Goal: Transaction & Acquisition: Obtain resource

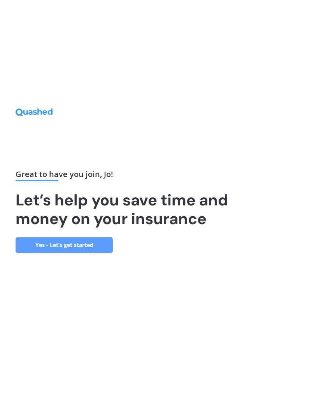
click at [59, 247] on link "Yes - Let’s get started" at bounding box center [64, 245] width 97 height 16
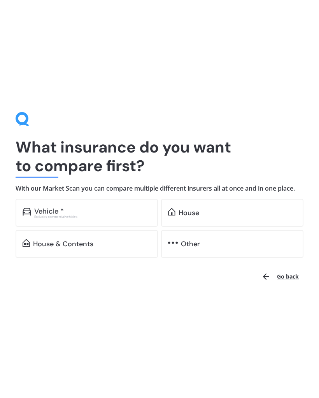
click at [179, 210] on div "House" at bounding box center [188, 213] width 21 height 8
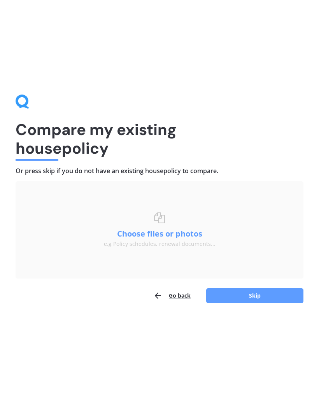
click at [258, 297] on button "Skip" at bounding box center [254, 295] width 97 height 15
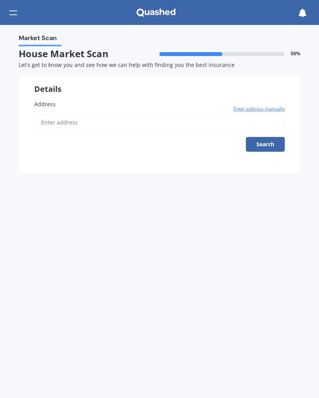
click at [60, 121] on input "Address" at bounding box center [159, 122] width 250 height 16
type input "[STREET_ADDRESS]"
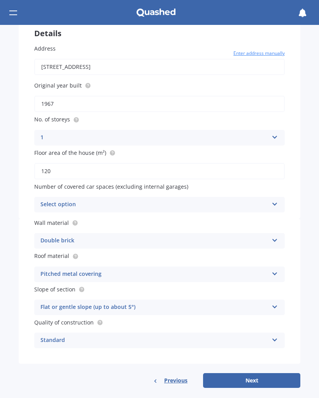
scroll to position [55, 0]
click at [51, 200] on div "Select option" at bounding box center [154, 204] width 228 height 9
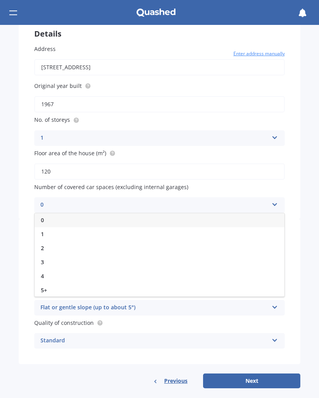
click at [44, 244] on span "2" at bounding box center [42, 247] width 3 height 7
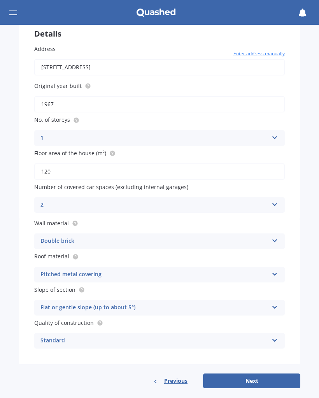
click at [49, 270] on div "Pitched metal covering" at bounding box center [154, 274] width 228 height 9
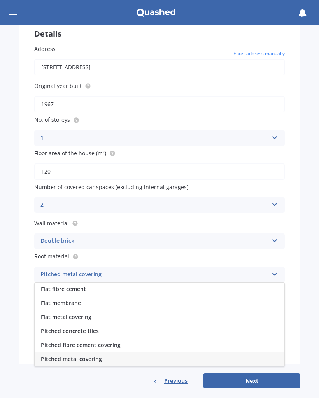
click at [49, 270] on div "Pitched metal covering" at bounding box center [154, 274] width 228 height 9
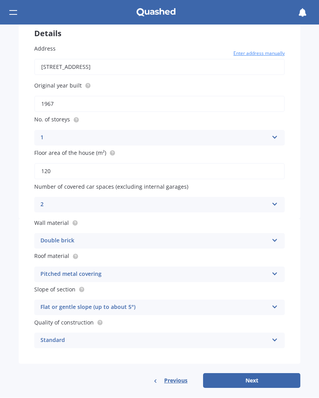
click at [240, 374] on button "Next" at bounding box center [251, 380] width 97 height 15
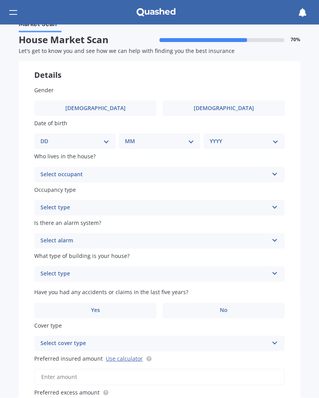
scroll to position [0, 0]
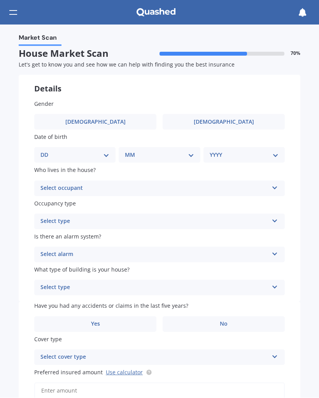
click at [207, 122] on label "[DEMOGRAPHIC_DATA]" at bounding box center [223, 122] width 122 height 16
click at [0, 0] on input "[DEMOGRAPHIC_DATA]" at bounding box center [0, 0] width 0 height 0
click at [103, 153] on select "DD 01 02 03 04 05 06 07 08 09 10 11 12 13 14 15 16 17 18 19 20 21 22 23 24 25 2…" at bounding box center [74, 155] width 69 height 9
select select "27"
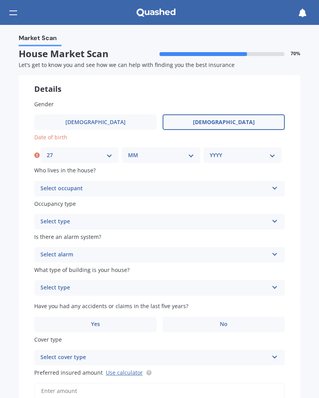
click at [188, 151] on select "MM 01 02 03 04 05 06 07 08 09 10 11 12" at bounding box center [161, 155] width 66 height 9
select select "04"
click at [272, 155] on select "YYYY 2009 2008 2007 2006 2005 2004 2003 2002 2001 2000 1999 1998 1997 1996 1995…" at bounding box center [243, 155] width 66 height 9
select select "1967"
click at [54, 187] on div "Select occupant" at bounding box center [154, 188] width 228 height 9
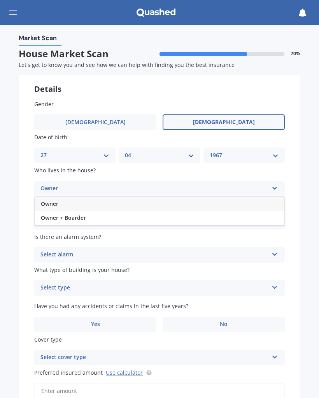
click at [48, 200] on span "Owner" at bounding box center [49, 203] width 17 height 7
click at [49, 220] on div "Select type" at bounding box center [154, 221] width 228 height 9
click at [52, 233] on span "Permanent" at bounding box center [56, 236] width 30 height 7
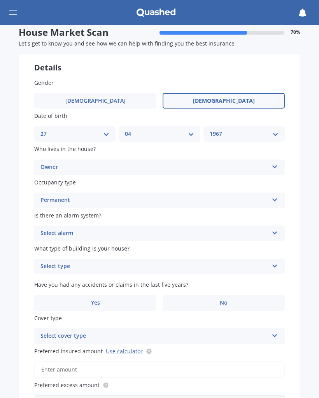
scroll to position [21, 0]
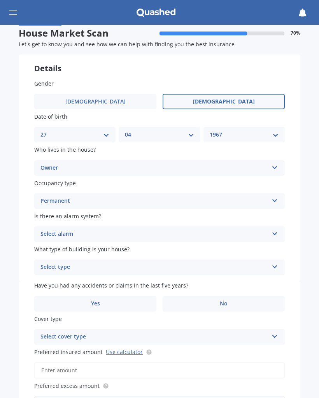
click at [48, 229] on div "Select alarm" at bounding box center [154, 233] width 228 height 9
click at [45, 274] on span "No" at bounding box center [45, 276] width 8 height 7
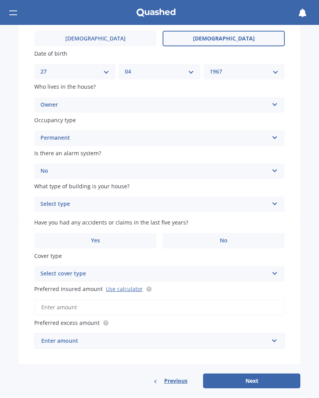
scroll to position [83, 0]
click at [49, 200] on div "Select type" at bounding box center [154, 204] width 228 height 9
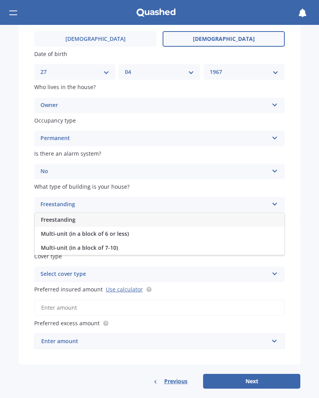
click at [51, 216] on span "Freestanding" at bounding box center [58, 219] width 35 height 7
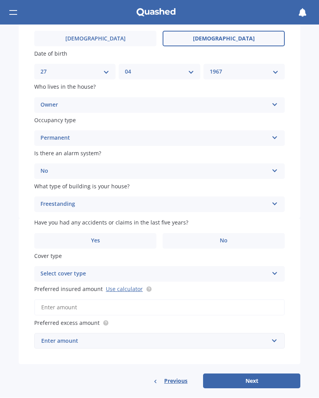
click at [91, 237] on span "Yes" at bounding box center [95, 240] width 9 height 7
click at [0, 0] on input "Yes" at bounding box center [0, 0] width 0 height 0
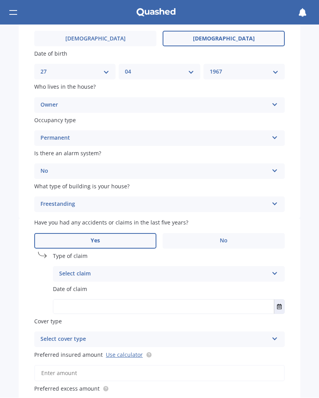
click at [67, 269] on div "Select claim" at bounding box center [163, 273] width 209 height 9
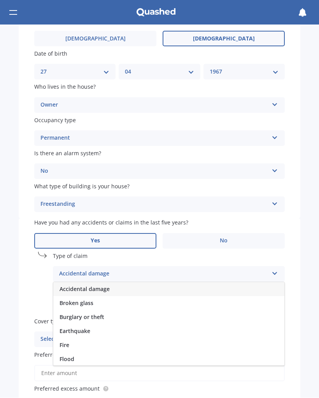
click at [70, 299] on span "Broken glass" at bounding box center [76, 302] width 34 height 7
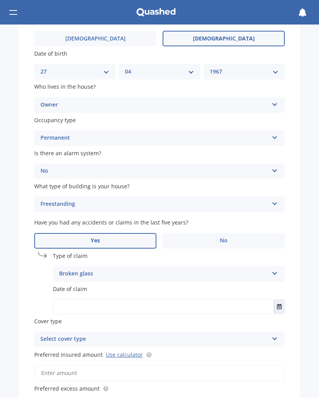
click at [280, 300] on button "Select date" at bounding box center [279, 307] width 10 height 14
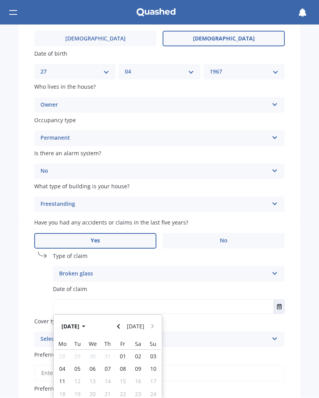
click at [66, 321] on button "[DATE]" at bounding box center [74, 326] width 33 height 14
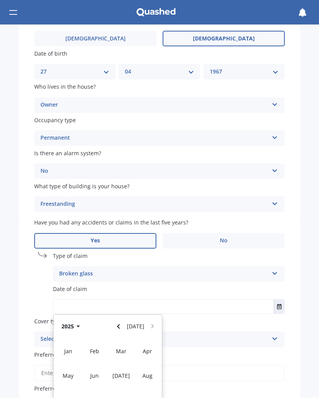
click at [147, 347] on span "Apr" at bounding box center [147, 350] width 9 height 7
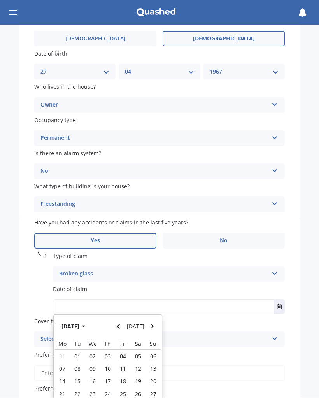
click at [74, 320] on button "[DATE]" at bounding box center [74, 326] width 33 height 14
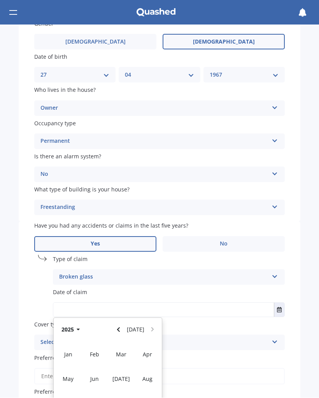
scroll to position [80, 0]
click at [72, 322] on button "2025" at bounding box center [72, 329] width 28 height 14
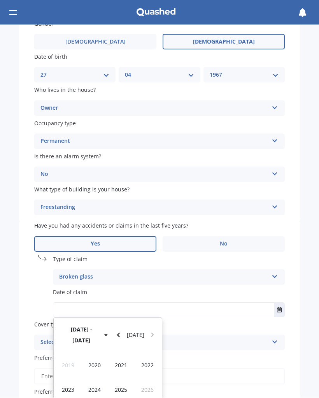
click at [91, 323] on button "[DATE] - [DATE]" at bounding box center [86, 334] width 56 height 25
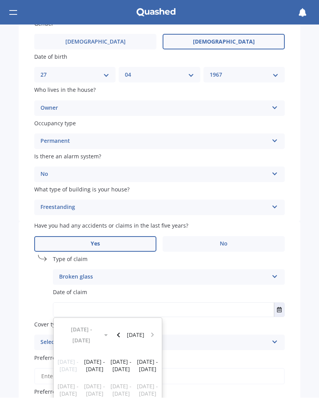
click at [127, 353] on div "[DATE] - [DATE]" at bounding box center [121, 365] width 26 height 24
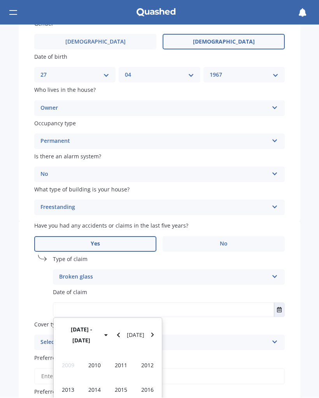
click at [87, 322] on button "[DATE] - [DATE]" at bounding box center [86, 334] width 56 height 25
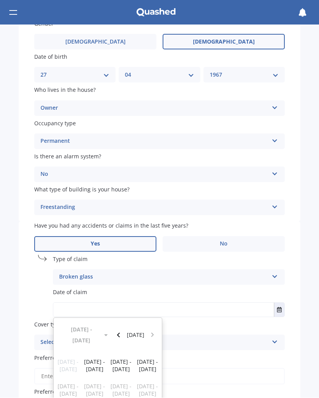
click at [142, 358] on span "[DATE] - [DATE]" at bounding box center [147, 365] width 21 height 15
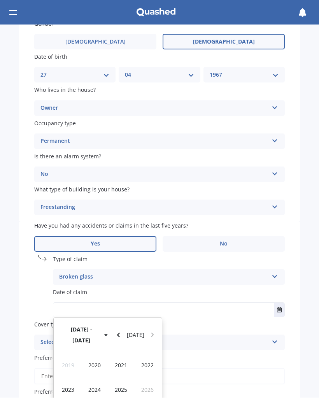
click at [99, 325] on button "[DATE] - [DATE]" at bounding box center [86, 334] width 56 height 25
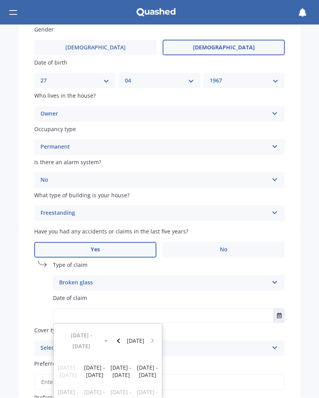
scroll to position [74, 0]
click at [120, 338] on icon "Navigate back" at bounding box center [118, 340] width 3 height 5
click at [156, 328] on button "Navigate forward" at bounding box center [152, 340] width 10 height 25
click at [90, 364] on span "[DATE] - [DATE]" at bounding box center [94, 371] width 21 height 15
click at [118, 367] on span "2001" at bounding box center [121, 370] width 12 height 7
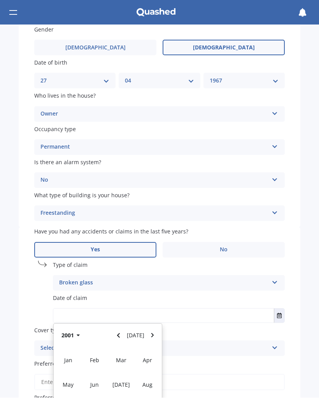
click at [79, 333] on icon "button" at bounding box center [78, 335] width 3 height 5
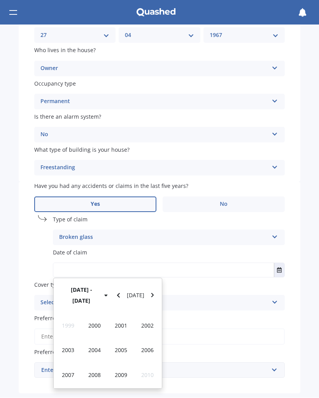
scroll to position [120, 0]
click at [155, 285] on button "Navigate forward" at bounding box center [152, 295] width 10 height 25
click at [147, 371] on span "2020" at bounding box center [147, 374] width 12 height 7
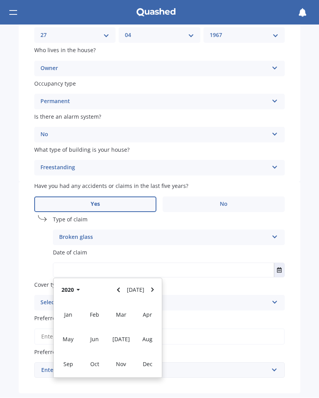
click at [149, 361] on span "Dec" at bounding box center [148, 363] width 10 height 7
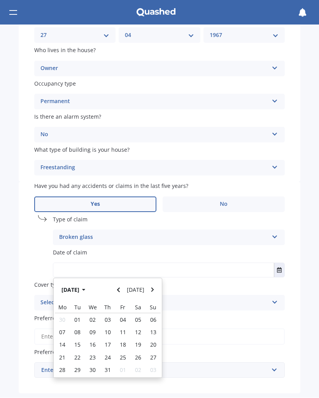
click at [199, 281] on label "Cover type" at bounding box center [159, 285] width 250 height 8
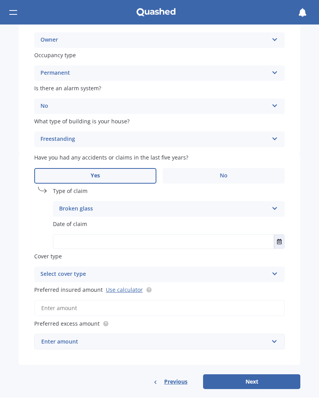
scroll to position [147, 0]
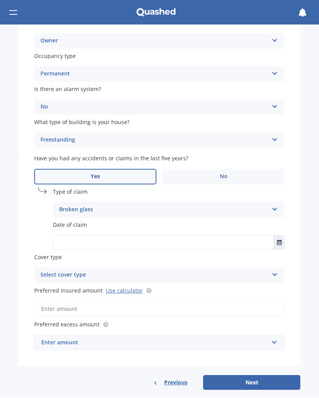
click at [62, 236] on input "text" at bounding box center [163, 243] width 220 height 14
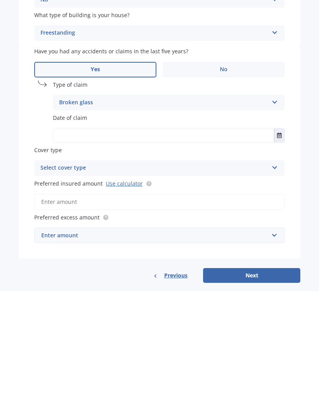
click at [281, 240] on icon "Select date" at bounding box center [279, 242] width 5 height 5
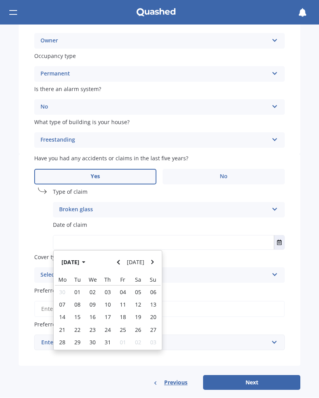
click at [111, 300] on div "10" at bounding box center [107, 304] width 15 height 12
type input "[DATE]"
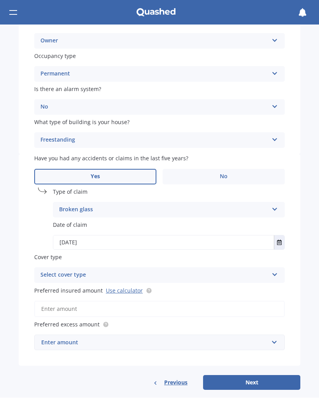
click at [47, 271] on div "Select cover type" at bounding box center [154, 275] width 228 height 9
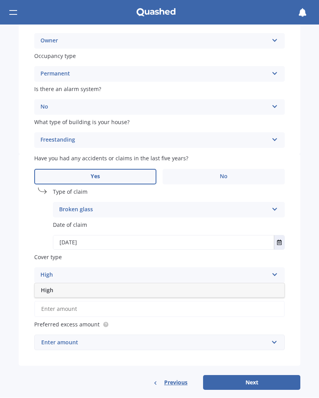
click at [5, 234] on div "Market Scan House Market Scan 70 % Let's get to know you and see how we can hel…" at bounding box center [159, 211] width 319 height 373
click at [112, 287] on link "Use calculator" at bounding box center [124, 290] width 37 height 7
click at [48, 301] on input "Preferred insured amount Use calculator" at bounding box center [159, 309] width 250 height 16
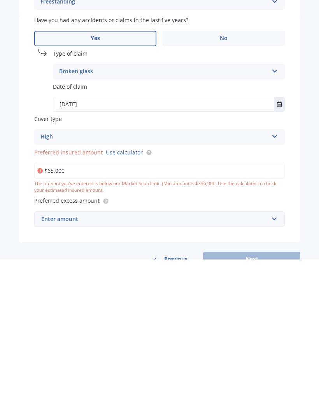
type input "$650,000"
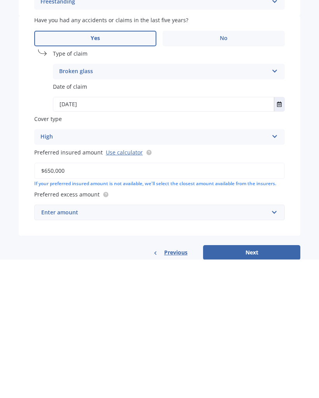
click at [46, 346] on div "Enter amount" at bounding box center [154, 350] width 227 height 9
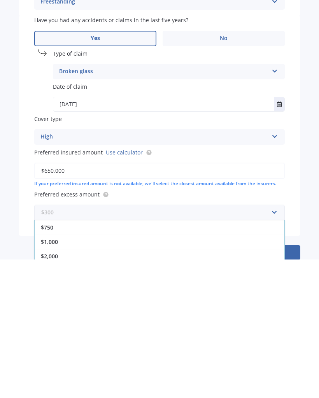
scroll to position [43, 0]
click at [47, 376] on span "$1,000" at bounding box center [49, 379] width 17 height 7
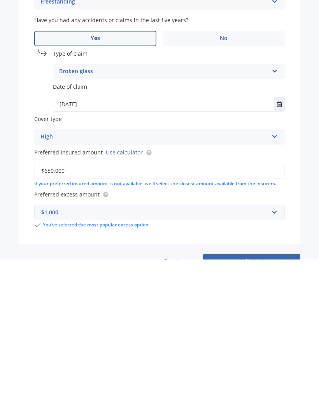
click at [258, 392] on button "Next" at bounding box center [251, 399] width 97 height 15
select select "27"
select select "04"
select select "1967"
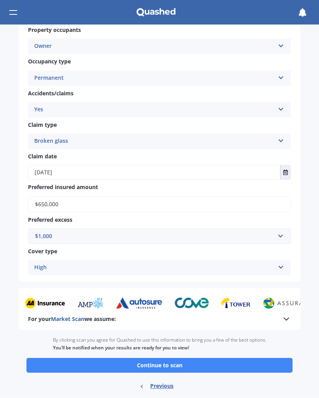
scroll to position [471, 0]
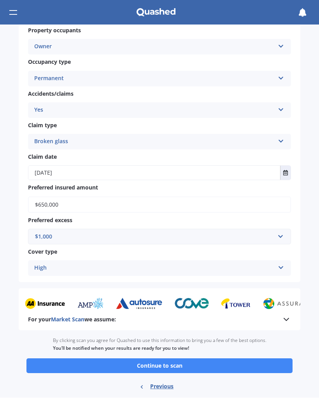
click at [149, 358] on button "Continue to scan" at bounding box center [159, 365] width 266 height 15
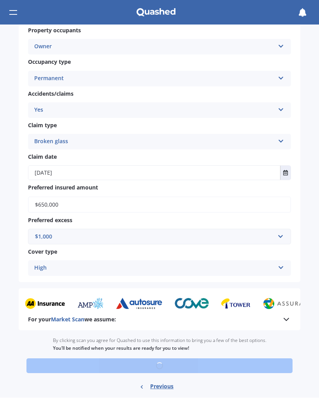
click at [149, 346] on div "Ready to go By clicking scan you agree for Quashed to use this information to b…" at bounding box center [159, 363] width 281 height 66
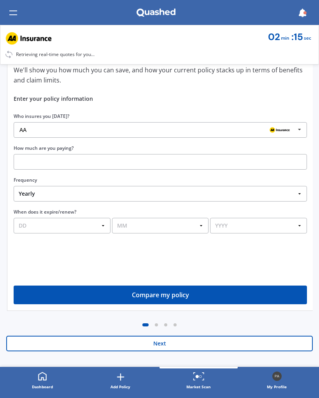
scroll to position [81, 0]
click at [146, 343] on button "Next" at bounding box center [159, 343] width 306 height 16
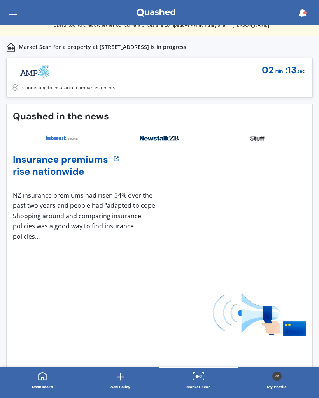
scroll to position [0, 0]
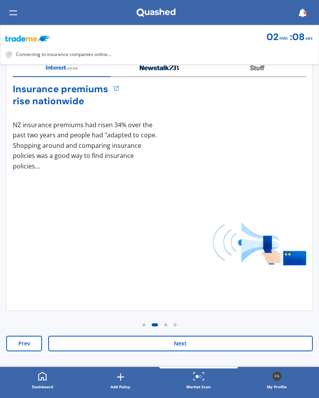
click at [168, 347] on button "Next" at bounding box center [180, 343] width 264 height 16
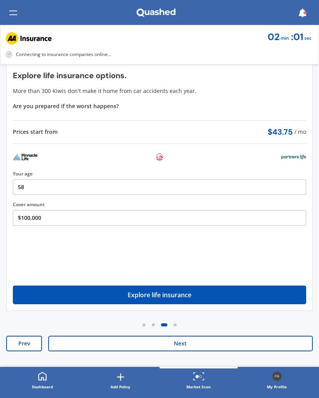
click at [168, 347] on button "Next" at bounding box center [180, 343] width 264 height 16
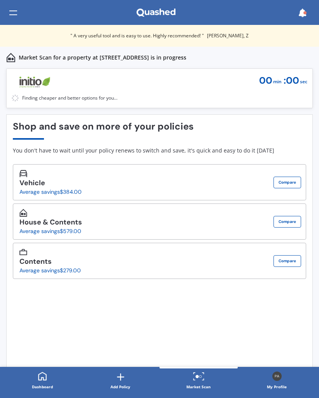
click at [81, 103] on div "Finding cheaper and better options for you... 0 % 00 min : 00 sec" at bounding box center [159, 88] width 306 height 40
click at [66, 89] on div "Finding cheaper and better options for you..." at bounding box center [159, 89] width 296 height 28
click at [48, 81] on img at bounding box center [34, 82] width 47 height 14
click at [28, 367] on link "Dashboard" at bounding box center [42, 381] width 78 height 28
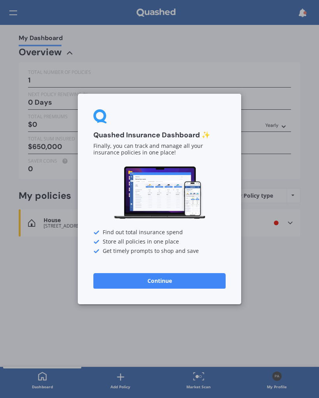
click at [24, 292] on div "Quashed Insurance Dashboard ✨ Finally, you can track and manage all your insura…" at bounding box center [159, 199] width 319 height 398
click at [40, 245] on div "Quashed Insurance Dashboard ✨ Finally, you can track and manage all your insura…" at bounding box center [159, 199] width 319 height 398
click at [138, 267] on div "Quashed Insurance Dashboard ✨ Finally, you can track and manage all your insura…" at bounding box center [159, 199] width 163 height 210
click at [122, 285] on button "Continue" at bounding box center [159, 281] width 132 height 16
